Goal: Task Accomplishment & Management: Manage account settings

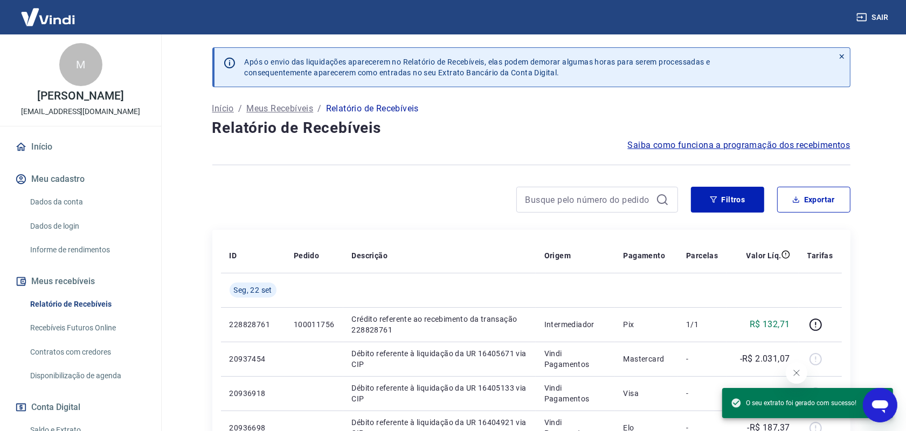
scroll to position [130, 0]
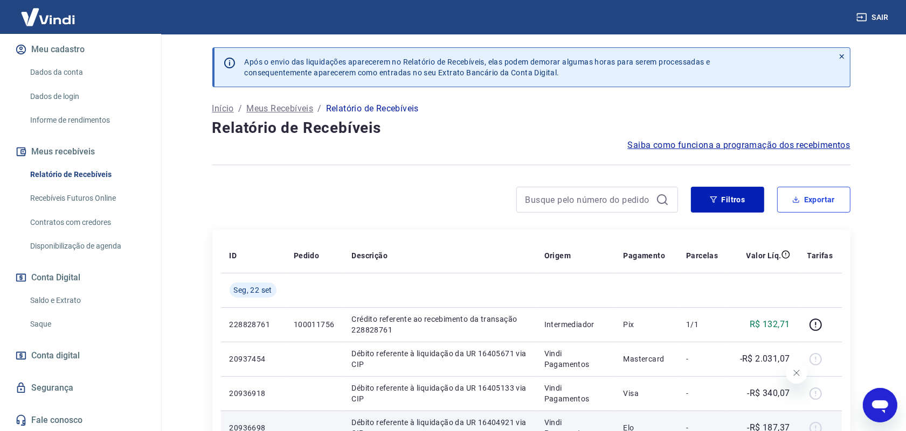
click at [777, 187] on button "Exportar" at bounding box center [813, 200] width 73 height 26
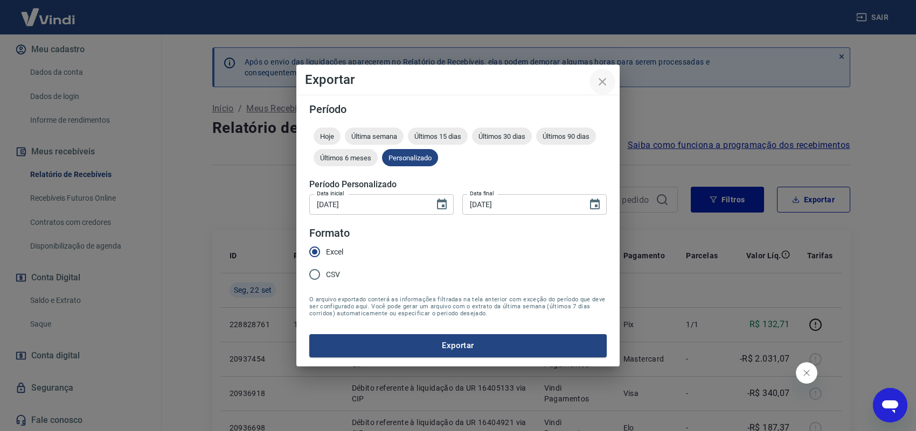
click at [609, 84] on button "close" at bounding box center [602, 82] width 26 height 26
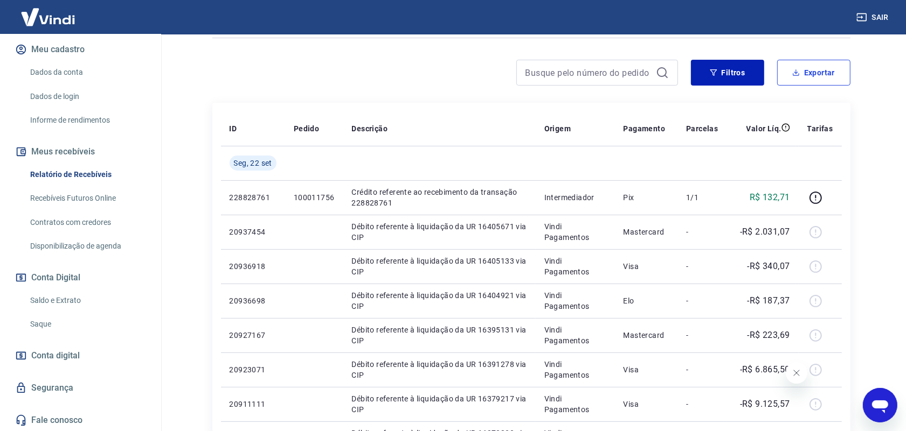
scroll to position [135, 0]
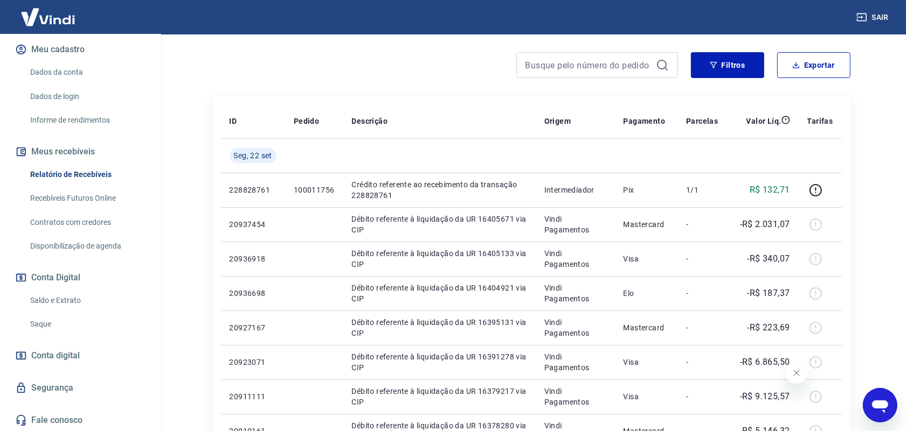
click at [52, 333] on link "Saque" at bounding box center [87, 325] width 122 height 22
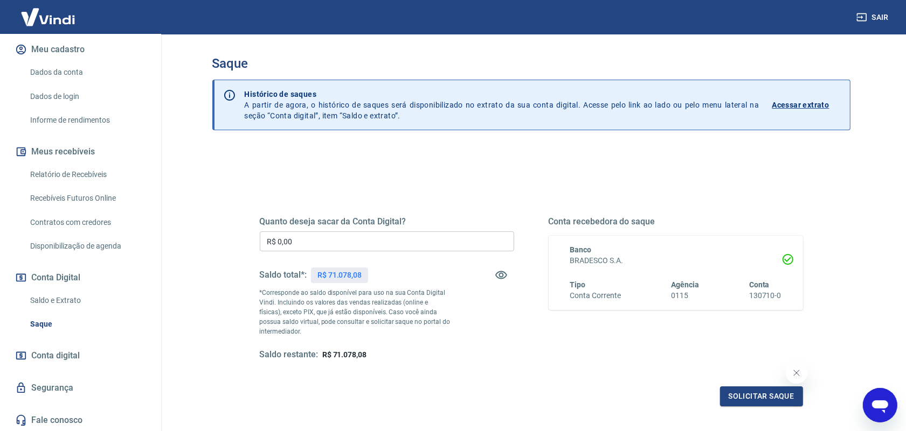
click at [419, 236] on input "R$ 0,00" at bounding box center [387, 242] width 254 height 20
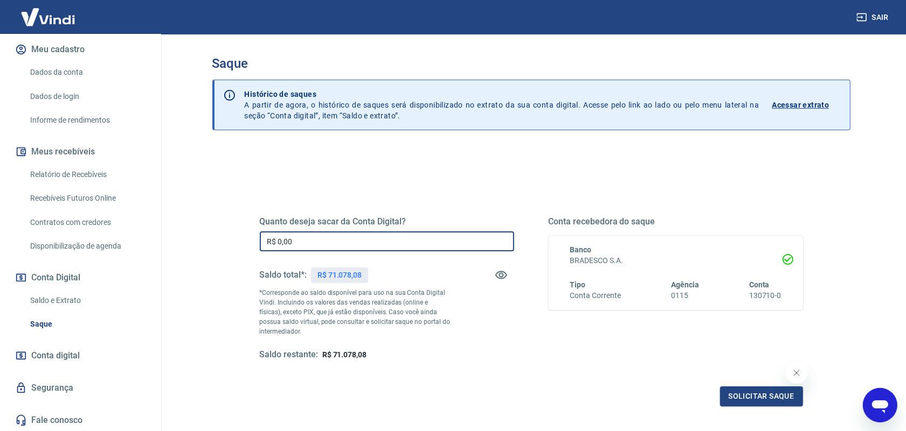
click at [788, 377] on button "Fechar mensagem da empresa" at bounding box center [796, 373] width 22 height 22
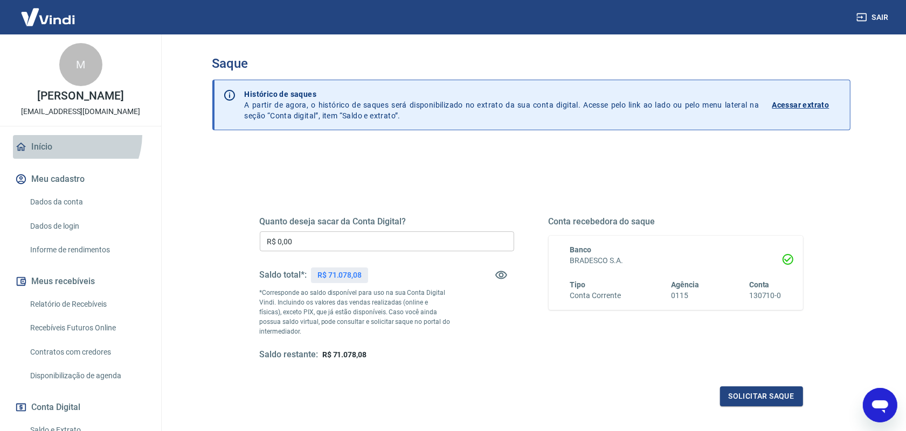
click at [62, 135] on link "Início" at bounding box center [80, 147] width 135 height 24
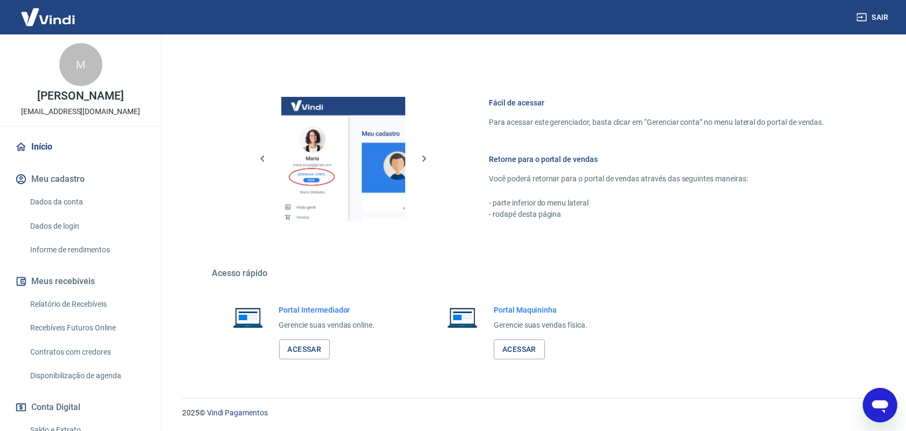
scroll to position [408, 0]
click at [518, 361] on div "Portal Maquininha Gerencie suas vendas física. Acessar" at bounding box center [531, 331] width 208 height 81
click at [521, 353] on link "Acessar" at bounding box center [518, 349] width 51 height 20
